Goal: Information Seeking & Learning: Check status

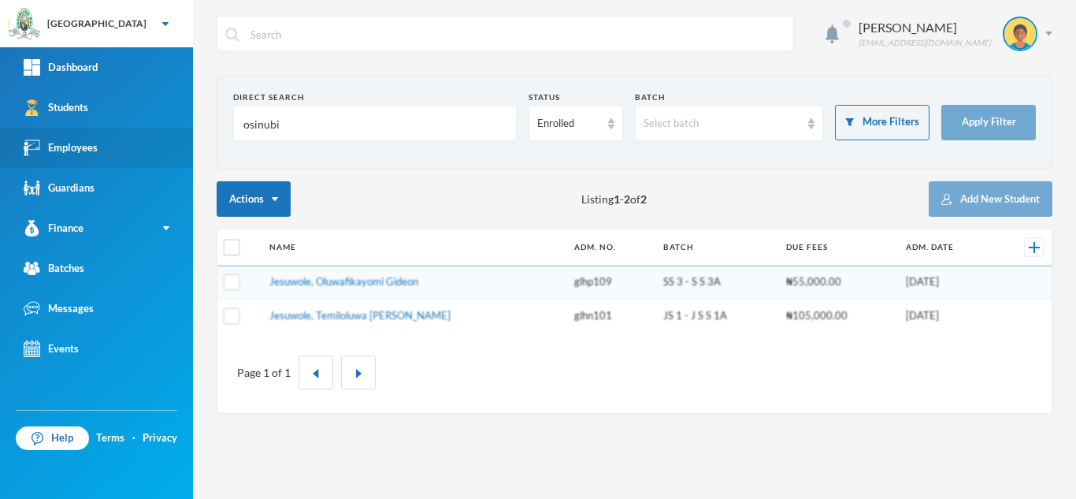
drag, startPoint x: 320, startPoint y: 125, endPoint x: 180, endPoint y: 141, distance: 140.3
click at [180, 141] on div "Greenland Hall Your Bluebic Account Greenland Hall Add a New School Dashboard S…" at bounding box center [538, 249] width 1076 height 499
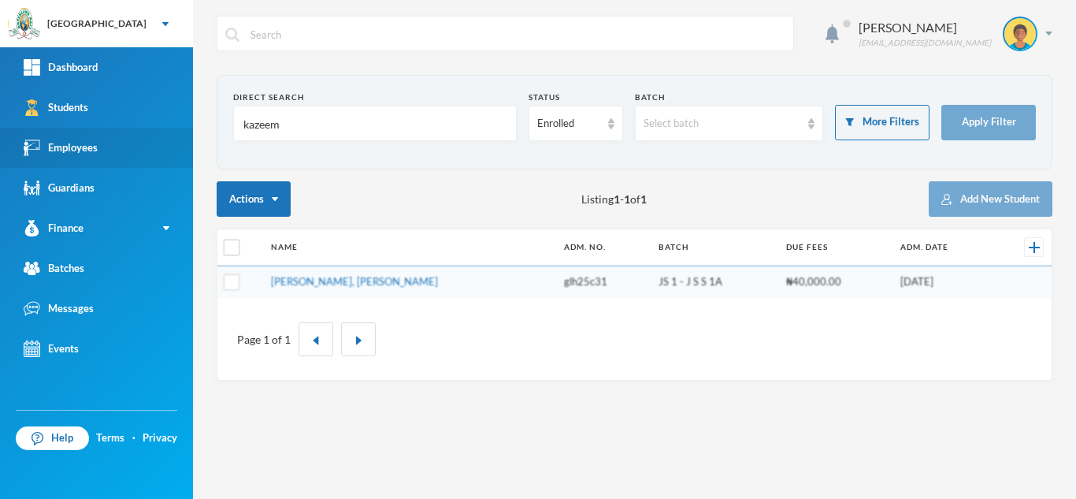
type input "kazeem"
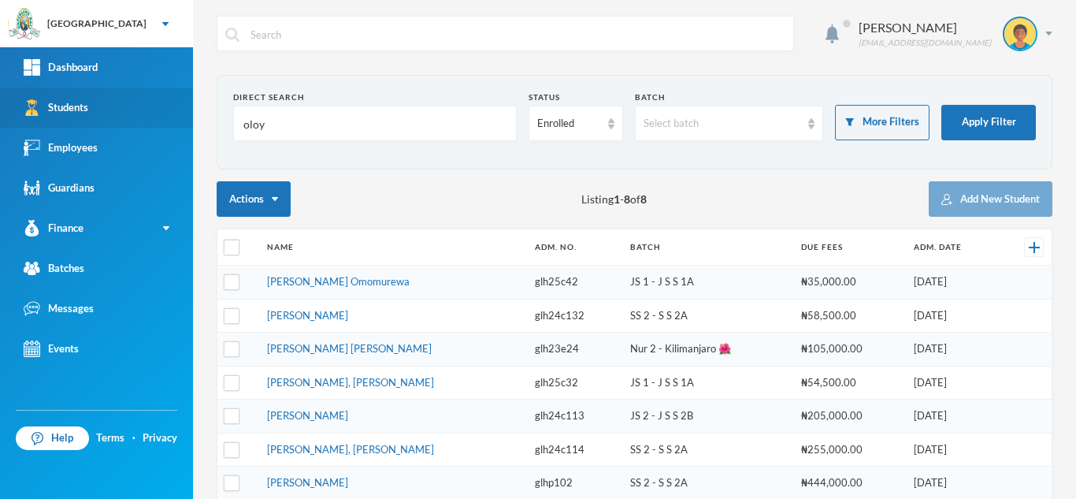
drag, startPoint x: 275, startPoint y: 130, endPoint x: 161, endPoint y: 117, distance: 115.0
click at [161, 117] on div "Greenland Hall Your Bluebic Account Greenland Hall Add a New School Dashboard S…" at bounding box center [538, 249] width 1076 height 499
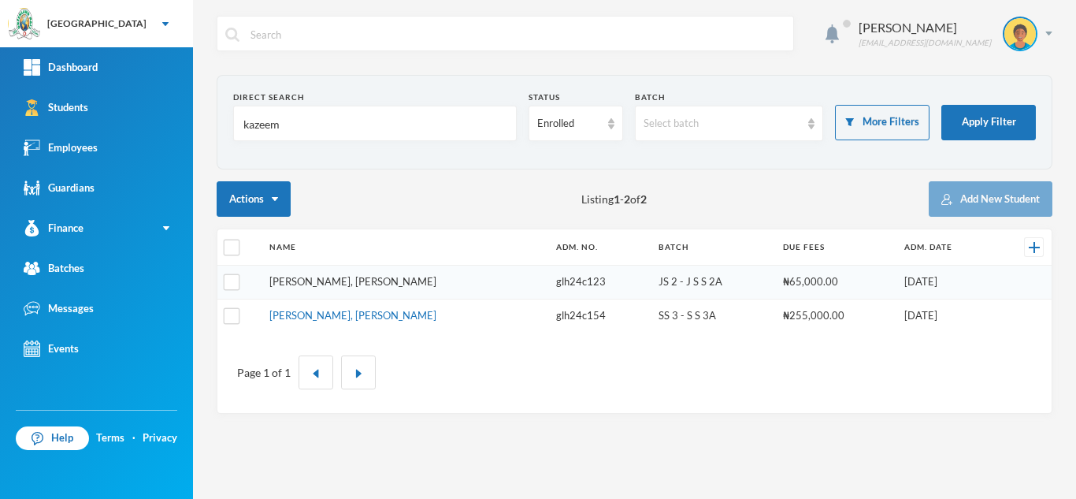
type input "kazeem"
click at [344, 287] on link "[PERSON_NAME], [PERSON_NAME]" at bounding box center [352, 281] width 167 height 13
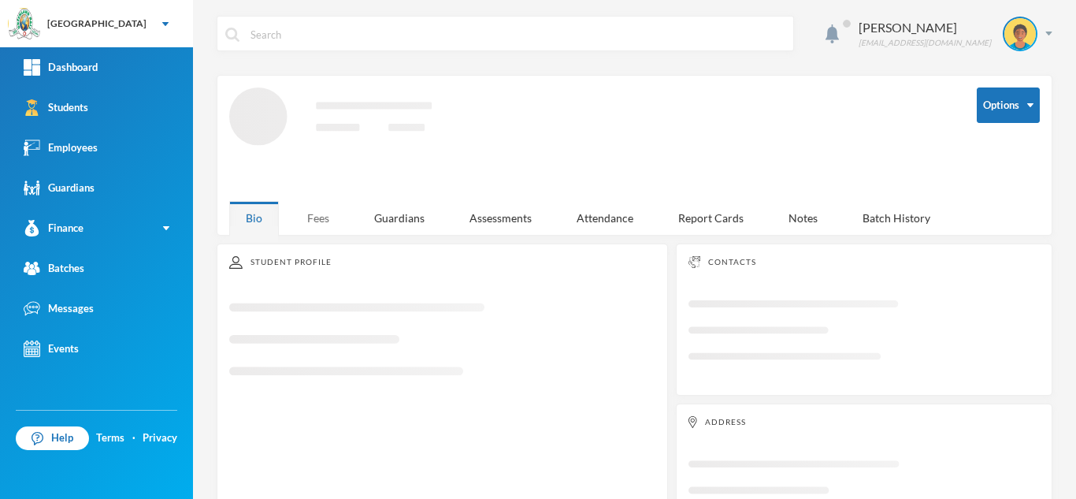
click at [326, 214] on div "Fees" at bounding box center [318, 218] width 55 height 34
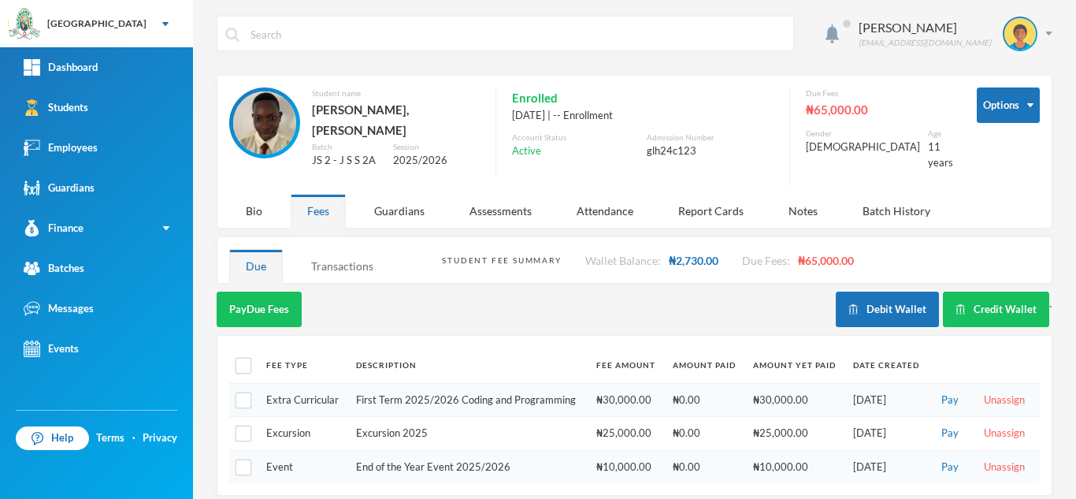
click at [343, 249] on div "Transactions" at bounding box center [342, 266] width 95 height 34
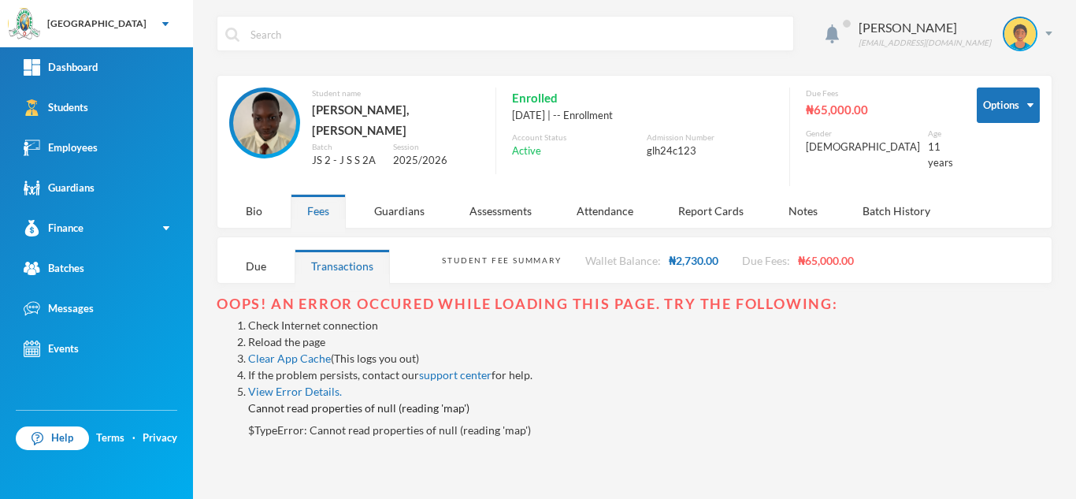
click at [275, 335] on link "Reload the page" at bounding box center [286, 341] width 77 height 13
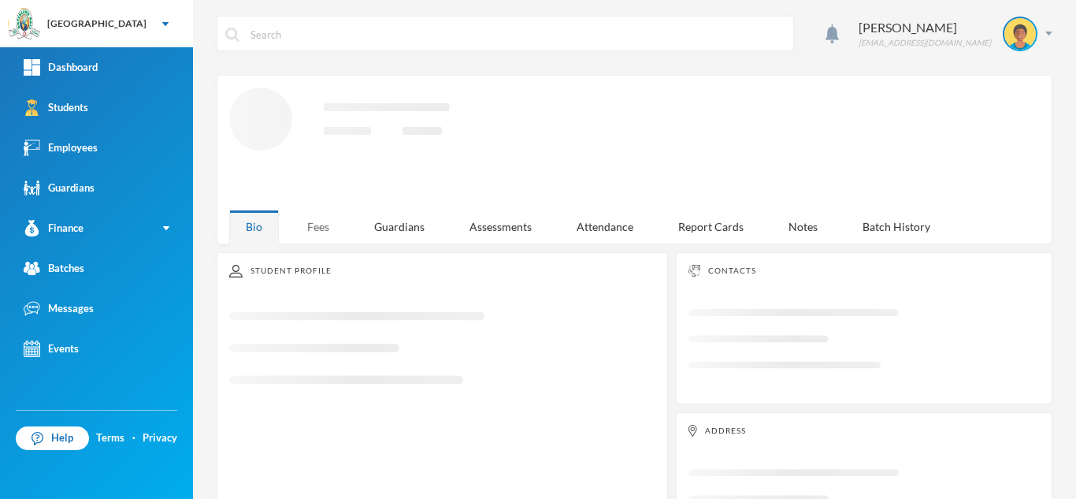
click at [302, 221] on div "Fees" at bounding box center [318, 227] width 55 height 34
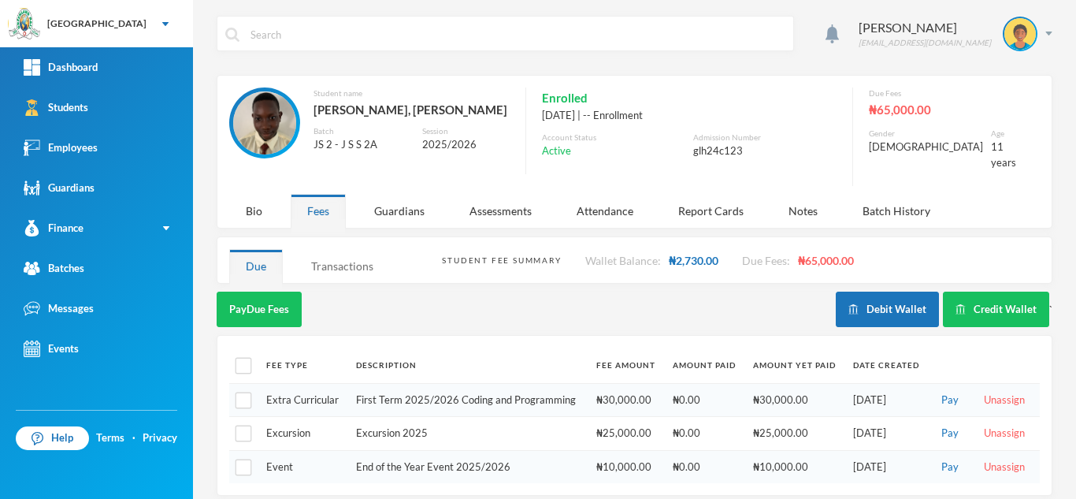
click at [364, 249] on div "Transactions" at bounding box center [342, 266] width 95 height 34
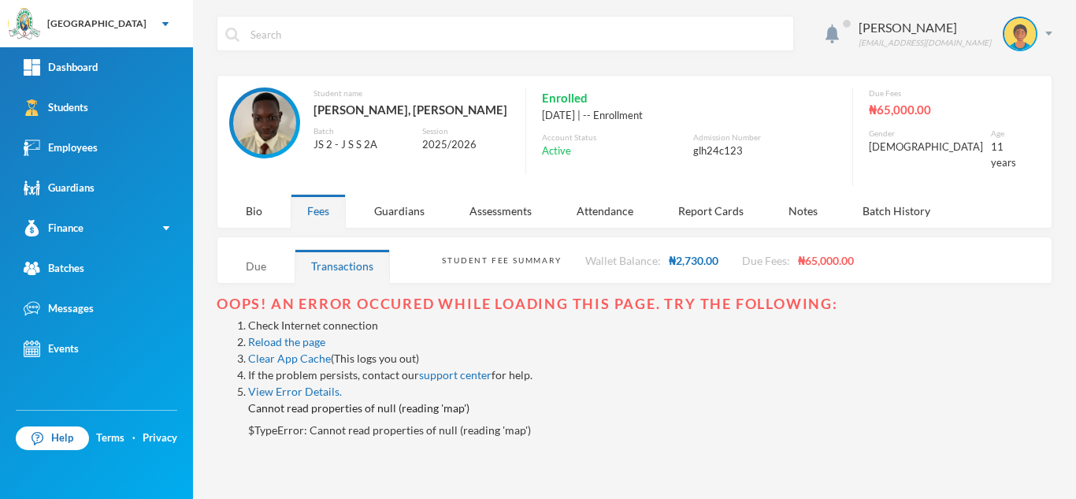
click at [261, 254] on div "Due" at bounding box center [256, 266] width 54 height 34
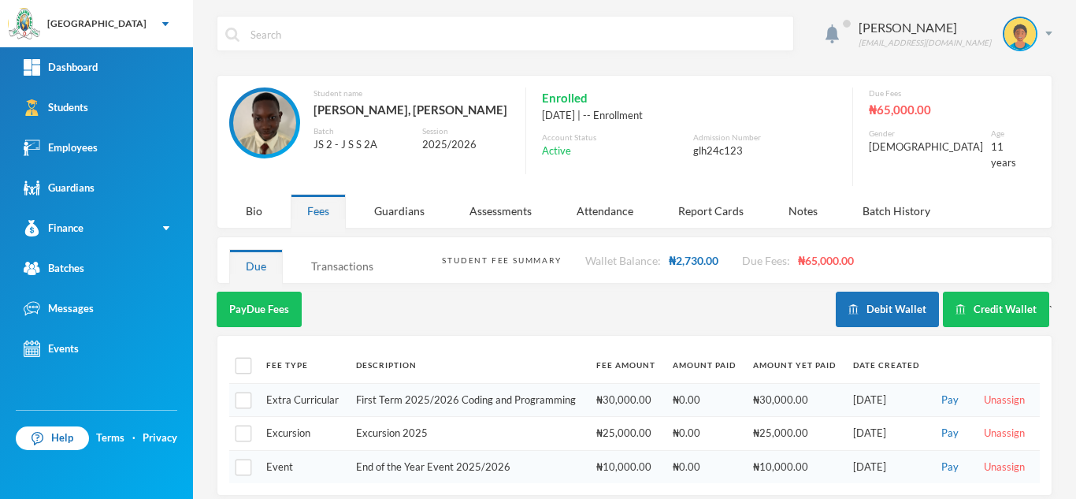
click at [337, 260] on div "Transactions" at bounding box center [342, 266] width 95 height 34
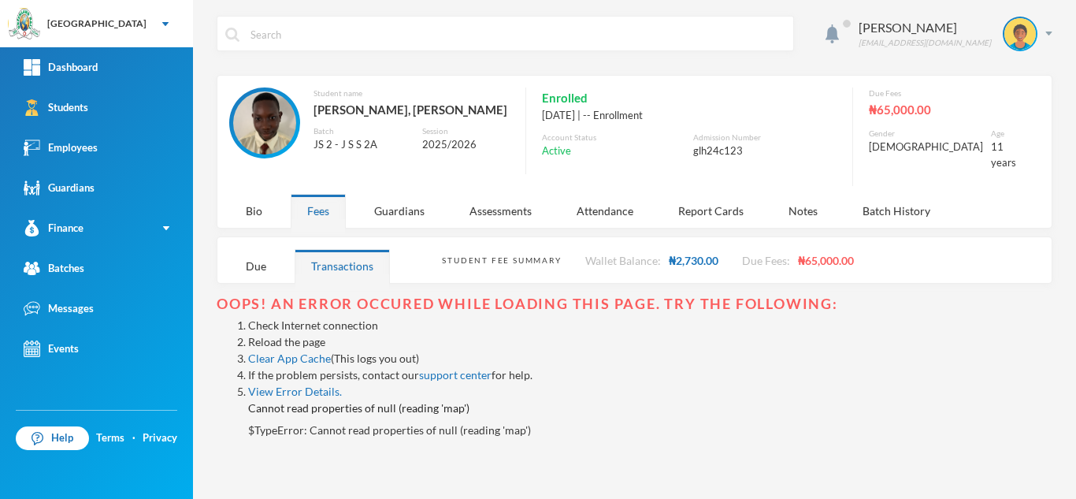
click at [278, 335] on link "Reload the page" at bounding box center [286, 341] width 77 height 13
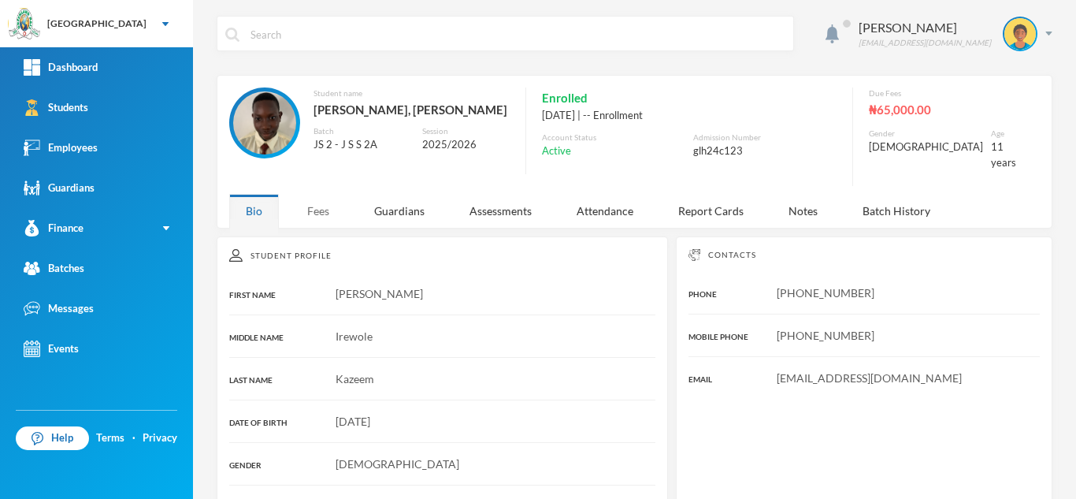
click at [325, 195] on div "Fees" at bounding box center [318, 211] width 55 height 34
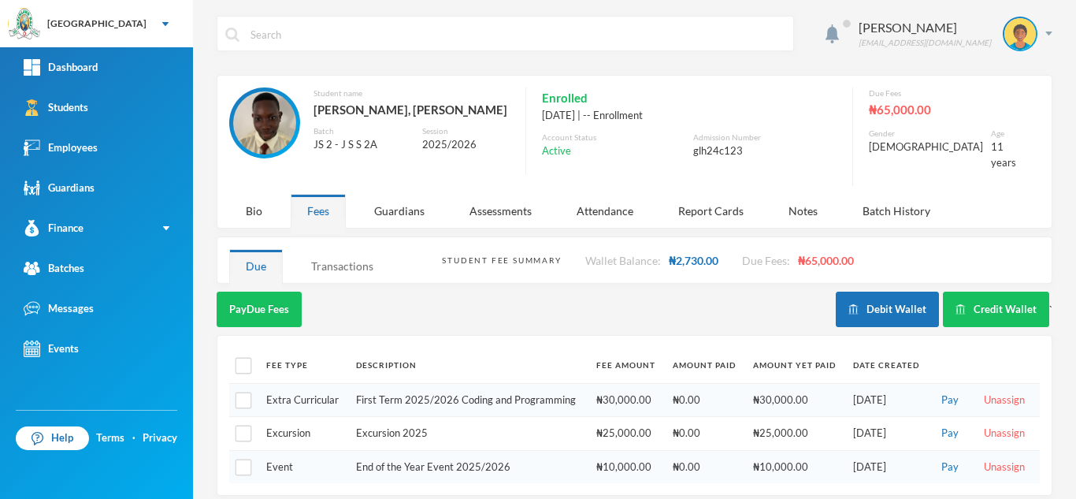
click at [322, 249] on div "Transactions" at bounding box center [342, 266] width 95 height 34
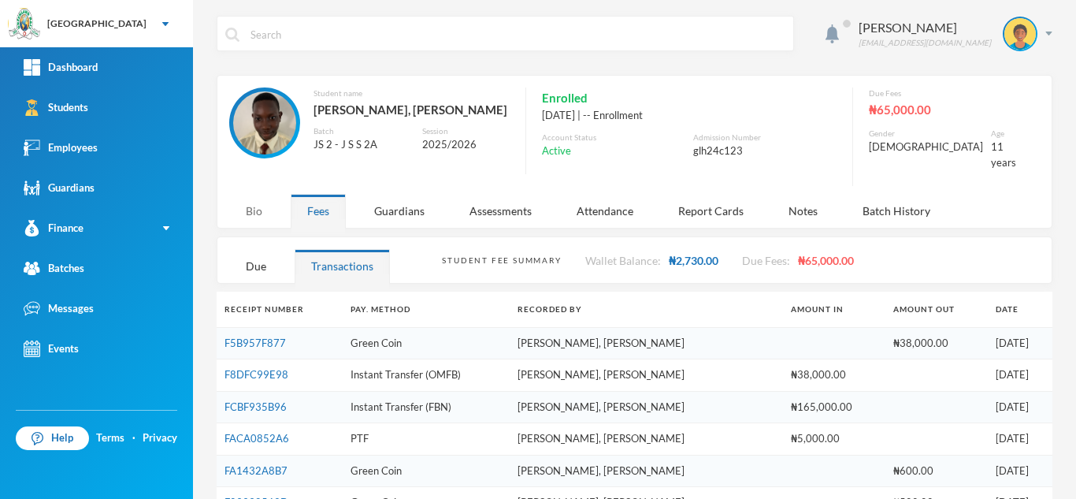
click at [248, 194] on div "Bio" at bounding box center [254, 211] width 50 height 34
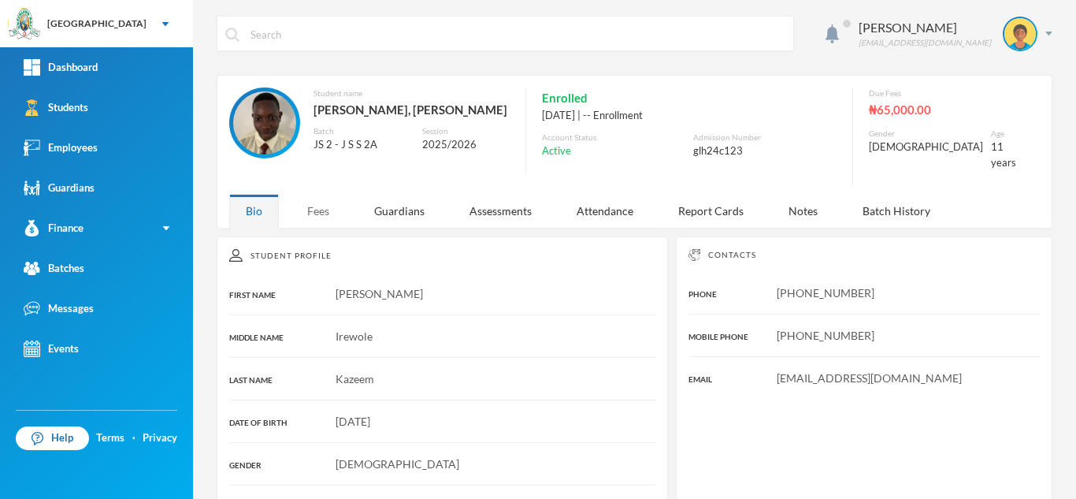
click at [323, 194] on div "Fees" at bounding box center [318, 211] width 55 height 34
